Goal: Find specific page/section: Find specific page/section

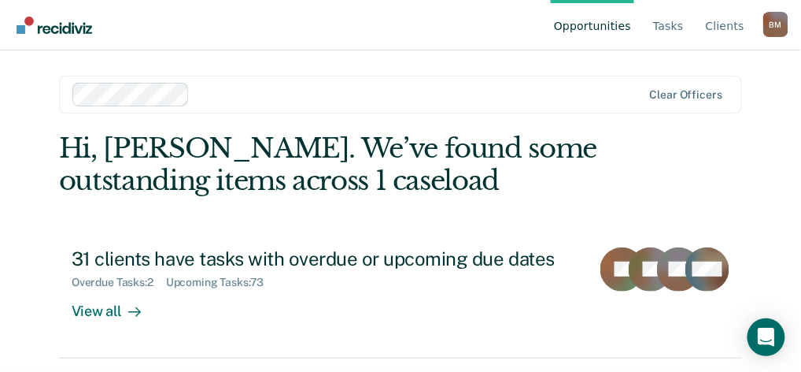
click at [613, 30] on link "Opportunities" at bounding box center [592, 25] width 83 height 50
click at [605, 25] on link "Opportunities" at bounding box center [592, 25] width 83 height 50
click at [598, 25] on link "Opportunities" at bounding box center [592, 25] width 83 height 50
